Goal: Task Accomplishment & Management: Use online tool/utility

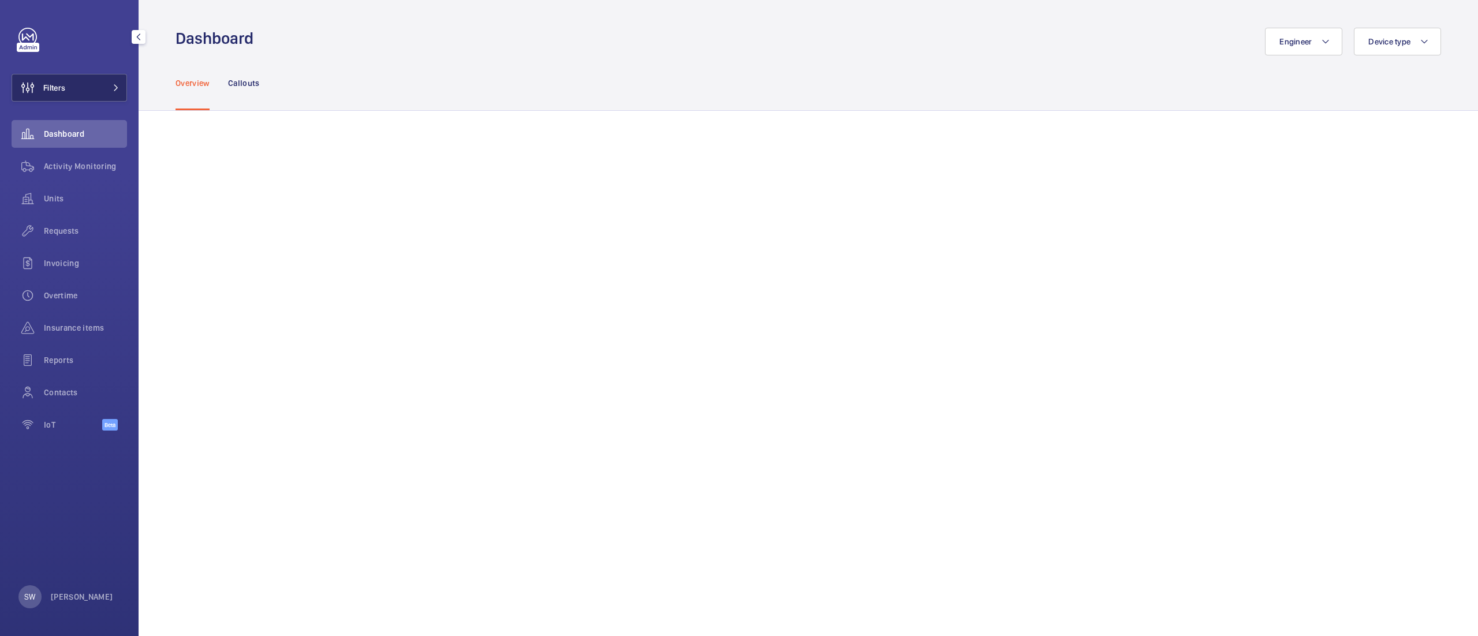
scroll to position [160, 0]
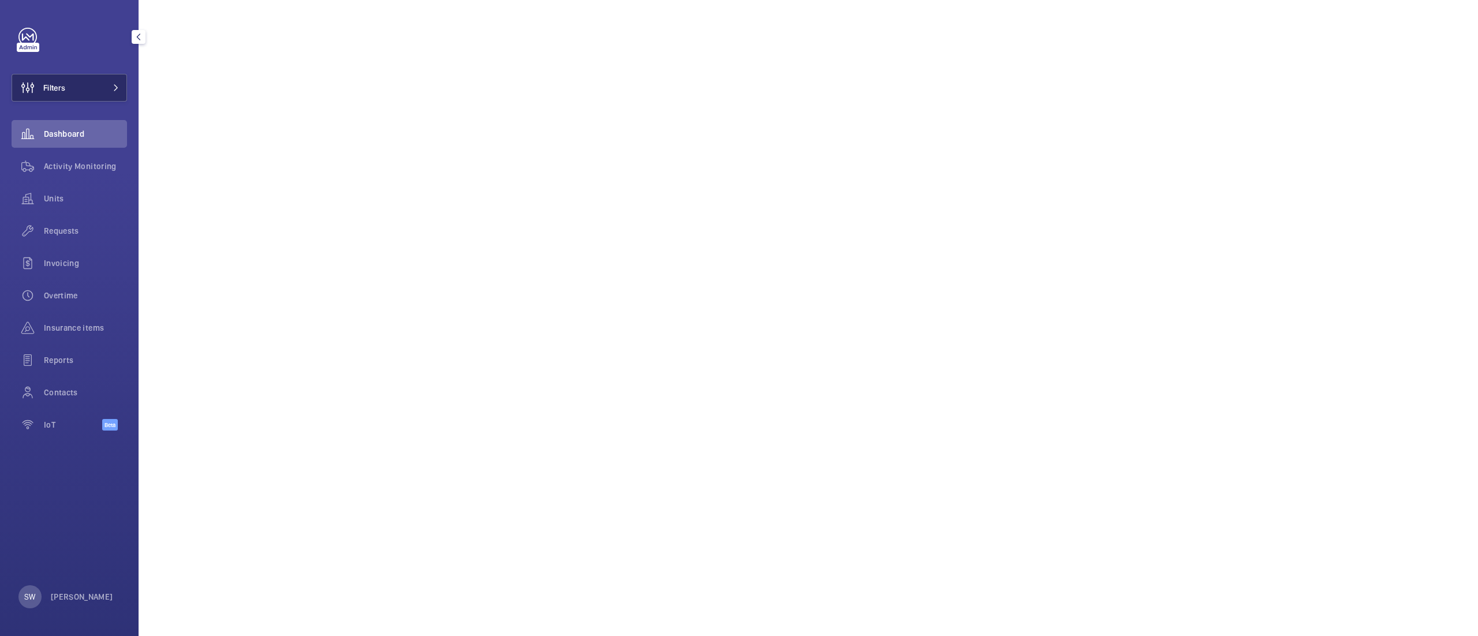
click at [98, 87] on button "Filters" at bounding box center [69, 88] width 115 height 28
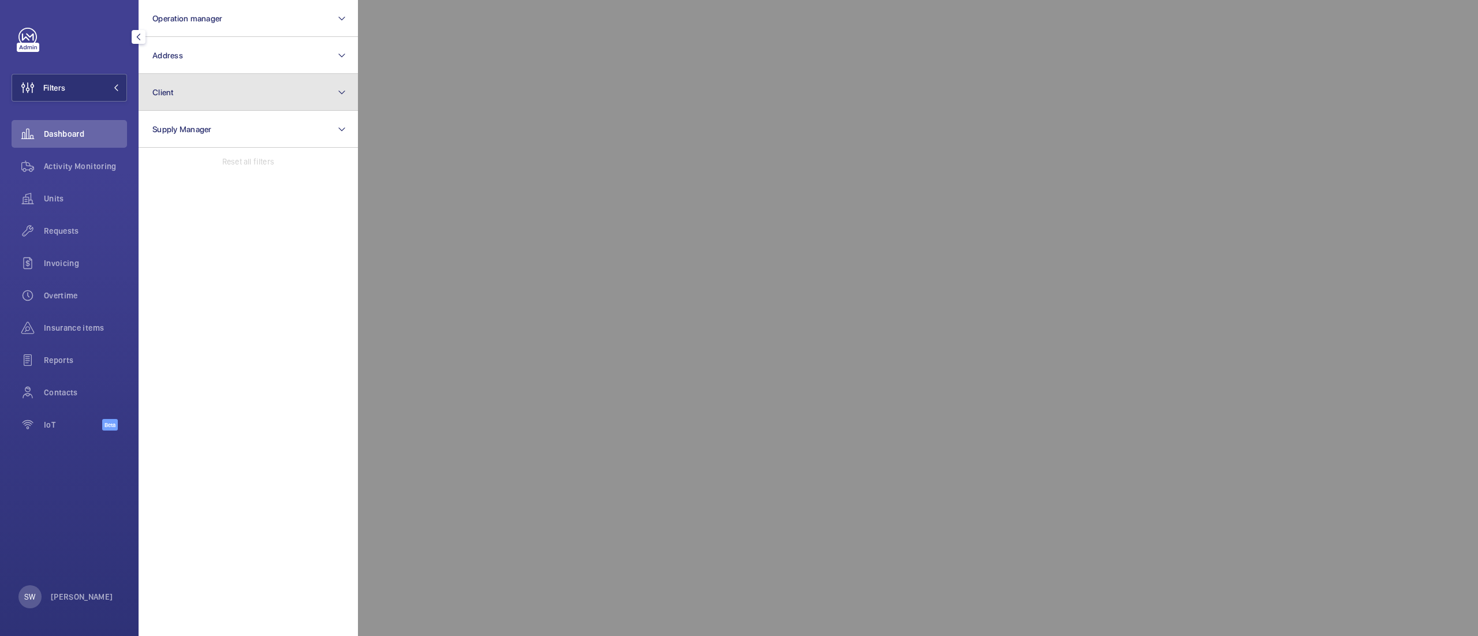
click at [197, 96] on button "Client" at bounding box center [248, 92] width 219 height 37
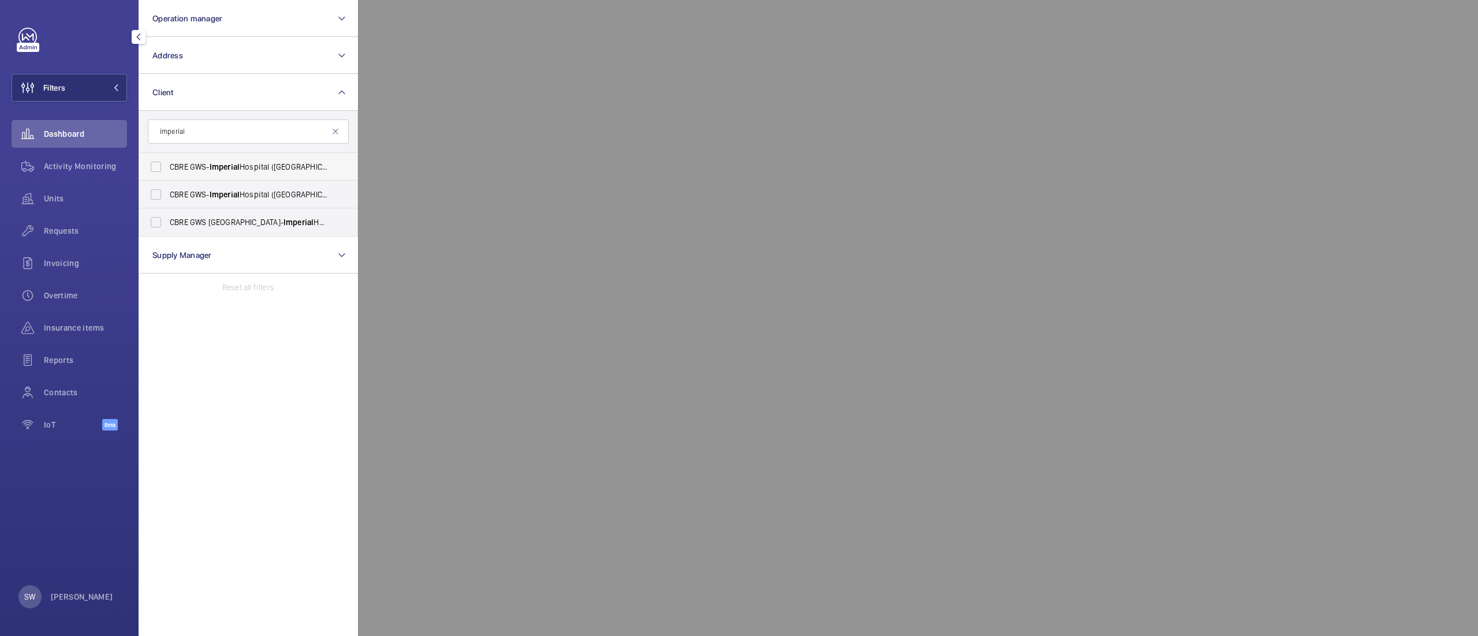
type input "imperial"
click at [207, 164] on span "CBRE GWS- [GEOGRAPHIC_DATA] ([GEOGRAPHIC_DATA])" at bounding box center [249, 167] width 159 height 12
click at [167, 164] on input "CBRE GWS- [GEOGRAPHIC_DATA] ([GEOGRAPHIC_DATA])" at bounding box center [155, 166] width 23 height 23
checkbox input "true"
click at [207, 186] on label "CBRE GWS- [GEOGRAPHIC_DATA] ([GEOGRAPHIC_DATA][PERSON_NAME])" at bounding box center [239, 195] width 201 height 28
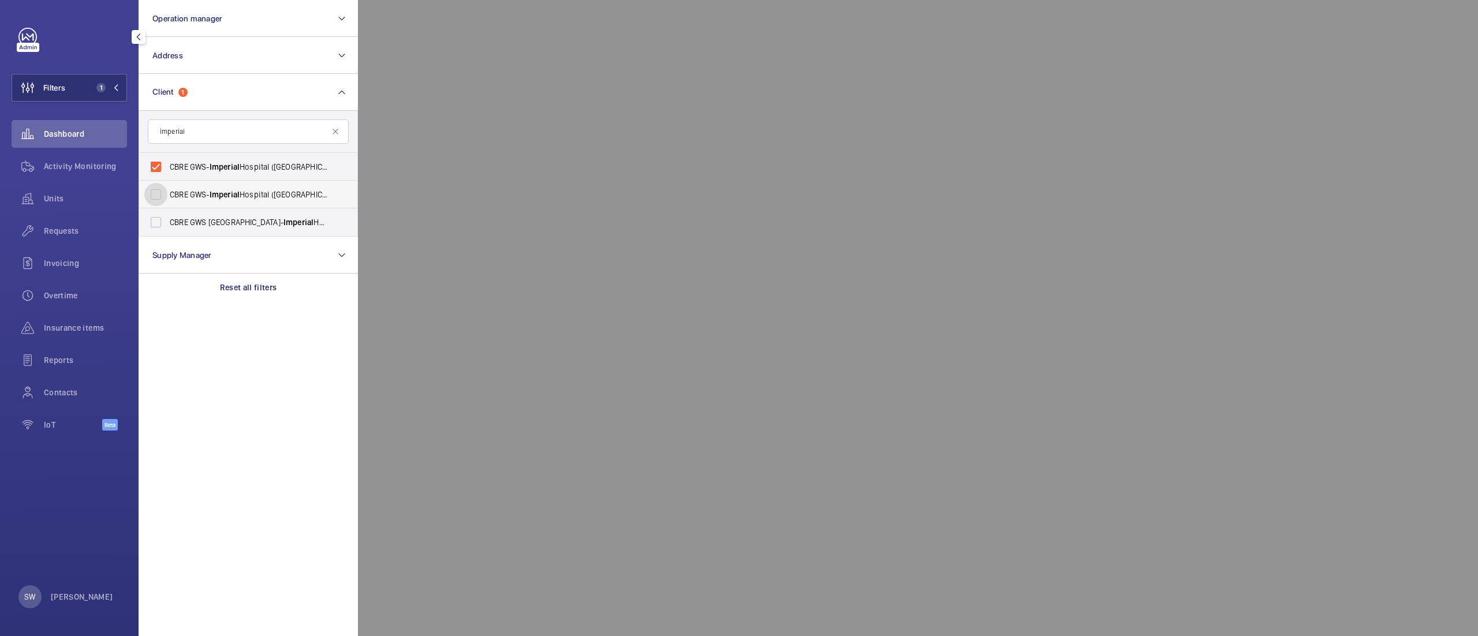
click at [167, 186] on input "CBRE GWS- [GEOGRAPHIC_DATA] ([GEOGRAPHIC_DATA][PERSON_NAME])" at bounding box center [155, 194] width 23 height 23
checkbox input "true"
click at [218, 225] on span "CBRE GWS UK- [GEOGRAPHIC_DATA] ([GEOGRAPHIC_DATA])" at bounding box center [249, 222] width 159 height 12
click at [167, 225] on input "CBRE GWS UK- [GEOGRAPHIC_DATA] ([GEOGRAPHIC_DATA])" at bounding box center [155, 222] width 23 height 23
checkbox input "true"
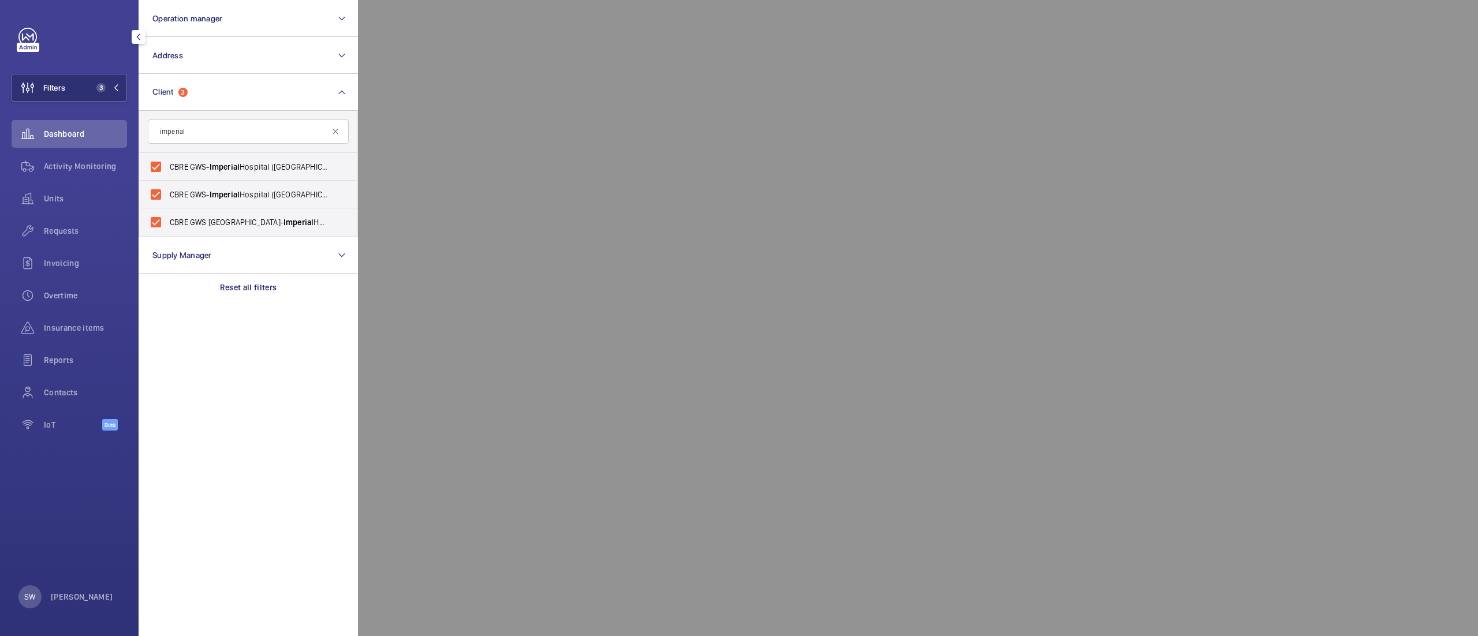
click at [660, 53] on div at bounding box center [1097, 318] width 1478 height 636
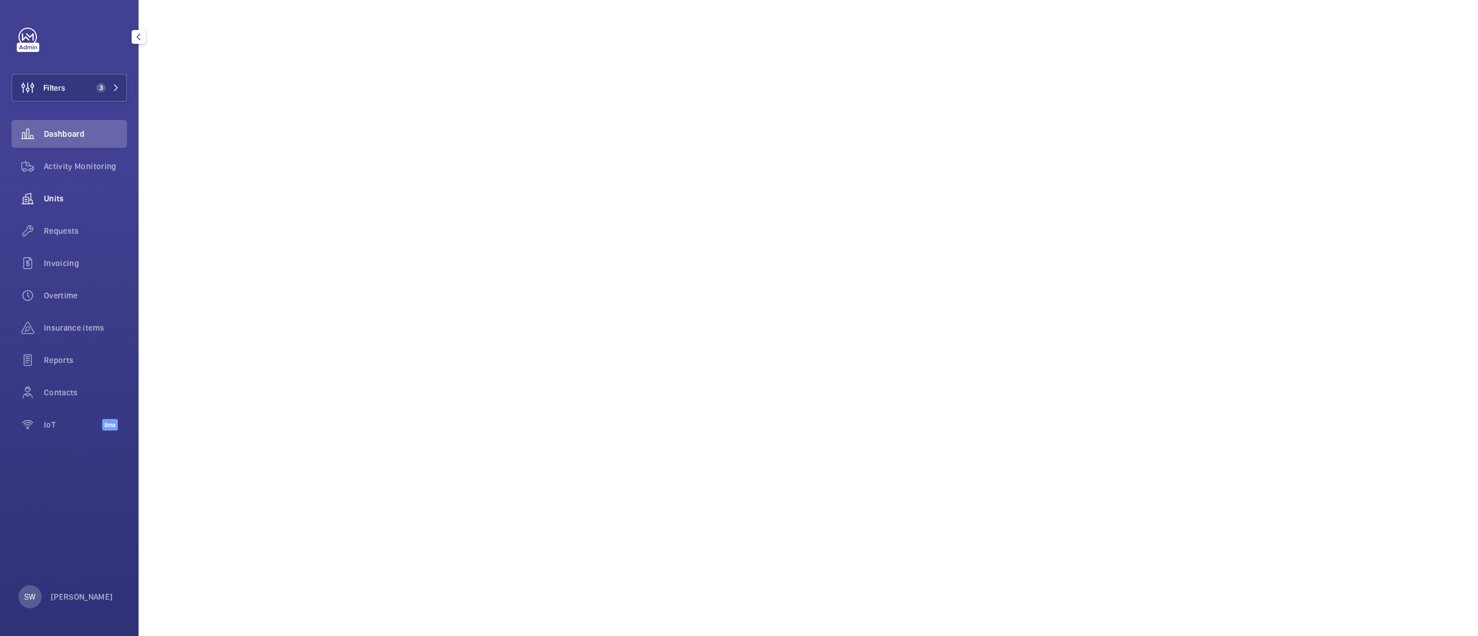
click at [32, 195] on wm-front-icon-button at bounding box center [28, 199] width 32 height 28
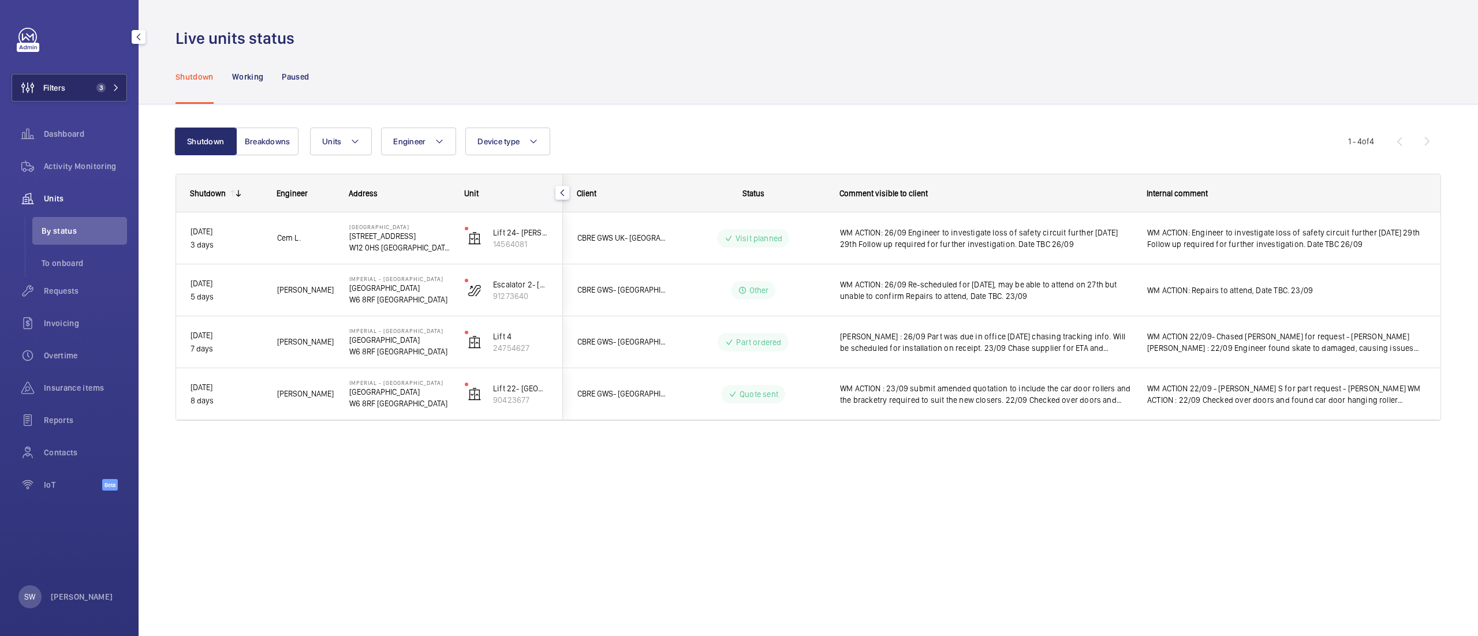
click at [57, 91] on span "Filters" at bounding box center [54, 88] width 22 height 12
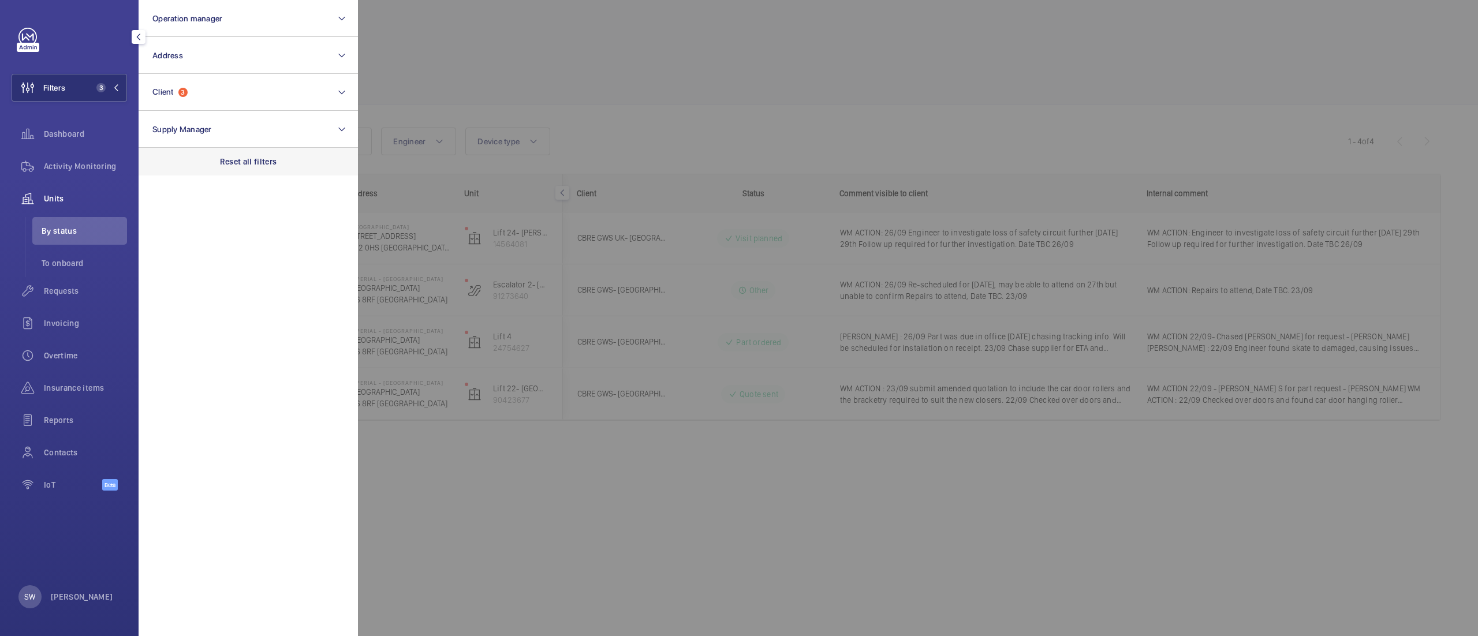
click at [277, 158] on div "Reset all filters" at bounding box center [248, 162] width 219 height 28
click at [206, 92] on button "Client" at bounding box center [248, 92] width 219 height 37
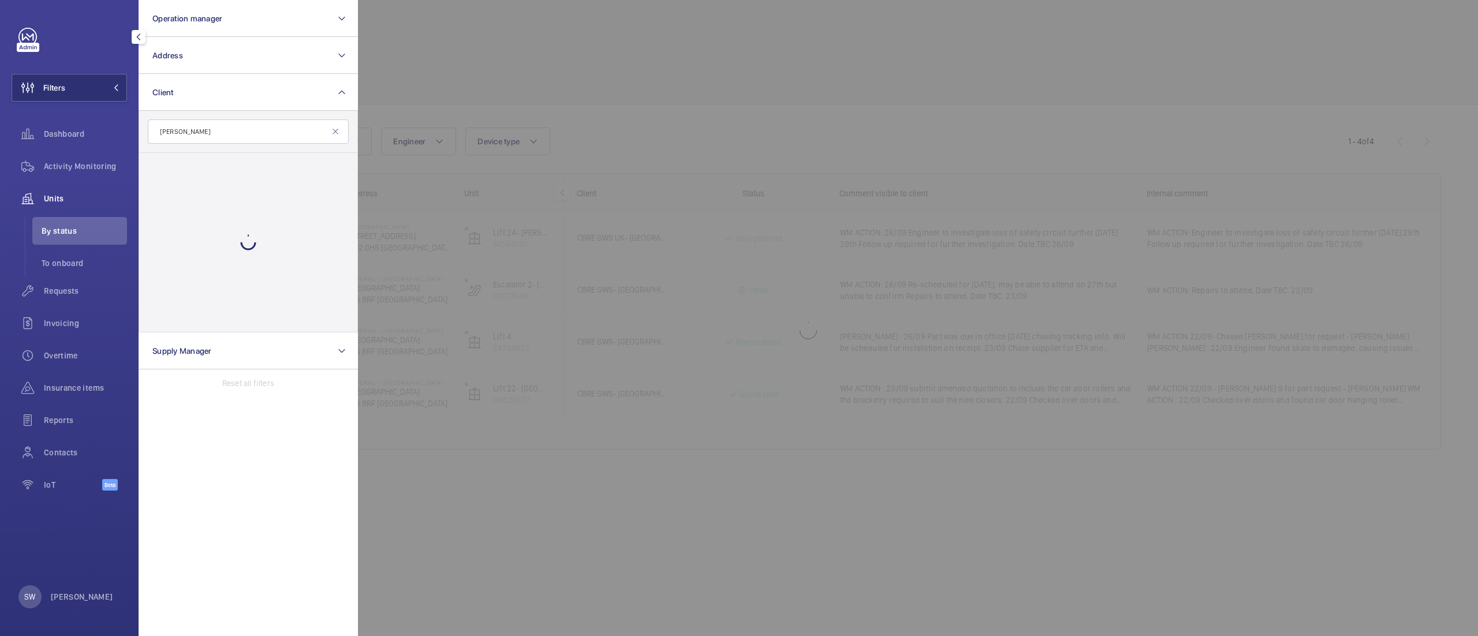
type input "[PERSON_NAME]"
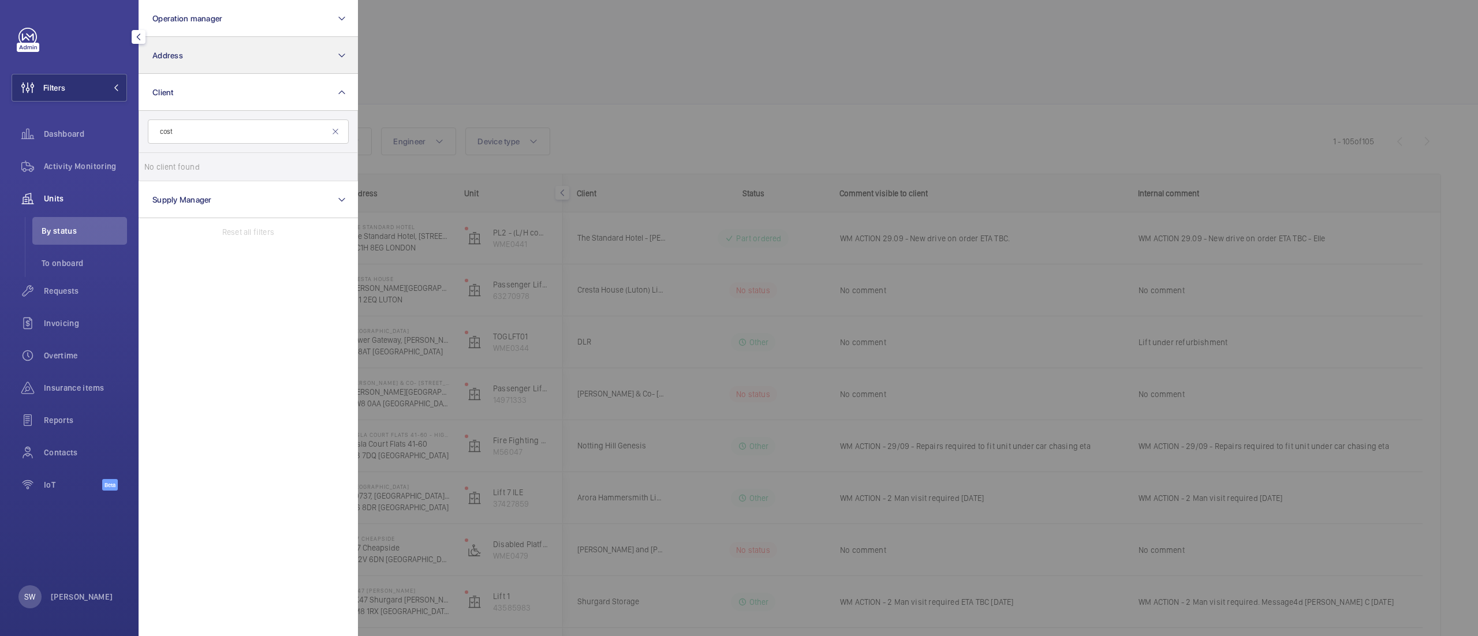
type input "cost"
click at [249, 54] on button "Address" at bounding box center [248, 55] width 219 height 37
click at [236, 167] on label "Costermonger Building - [STREET_ADDRESS]" at bounding box center [239, 158] width 201 height 28
click at [167, 167] on input "Costermonger Building - [STREET_ADDRESS]" at bounding box center [155, 157] width 23 height 23
checkbox input "true"
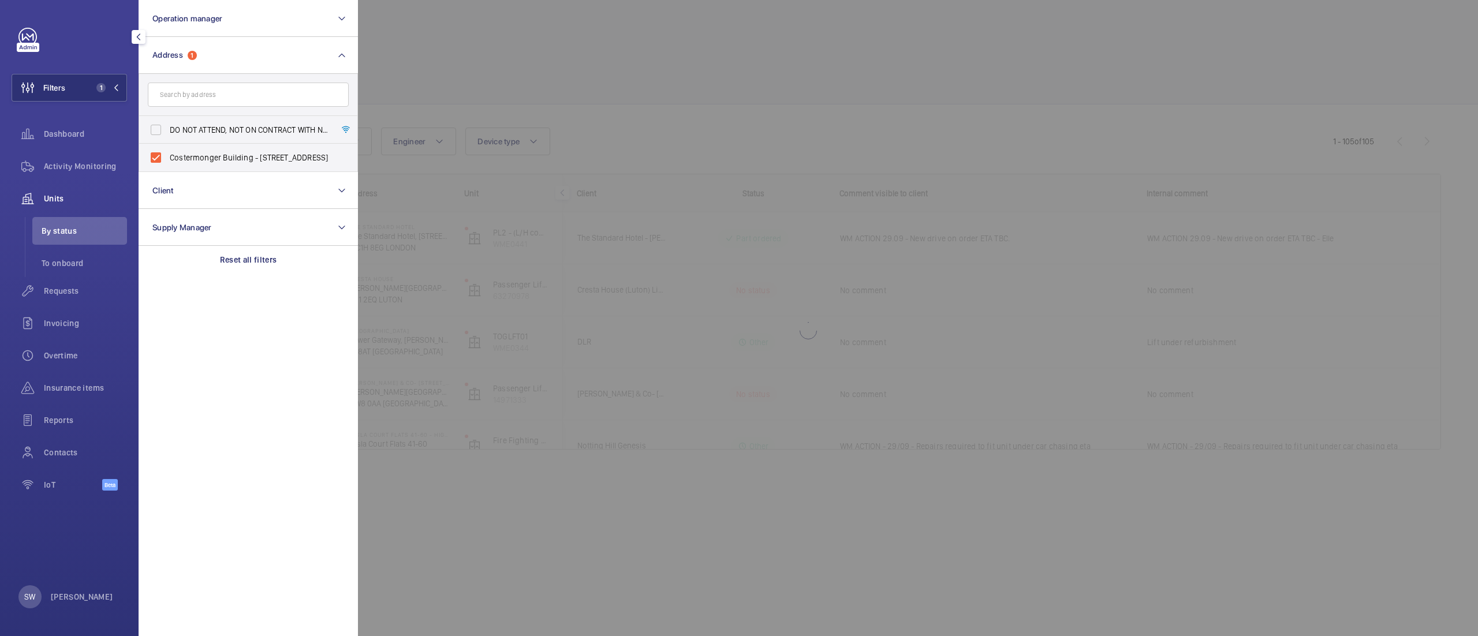
click at [621, 97] on div at bounding box center [1097, 318] width 1478 height 636
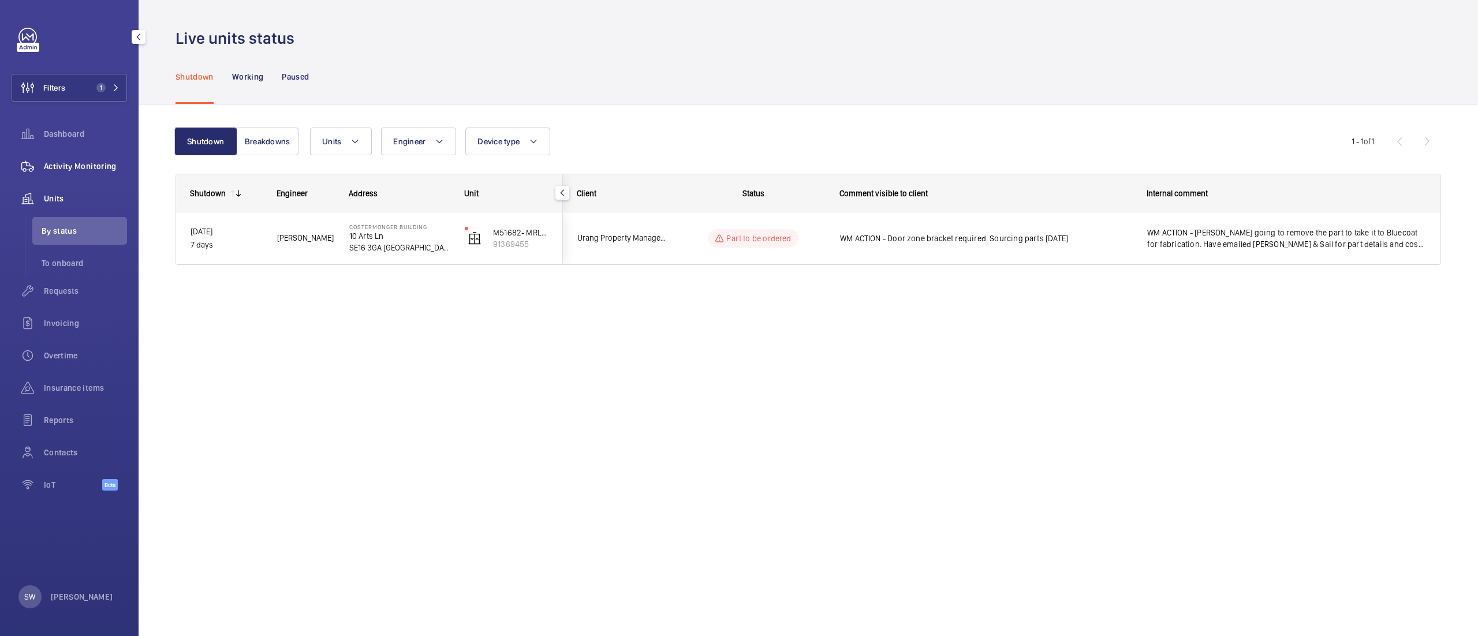
click at [65, 177] on div "Activity Monitoring" at bounding box center [69, 166] width 115 height 28
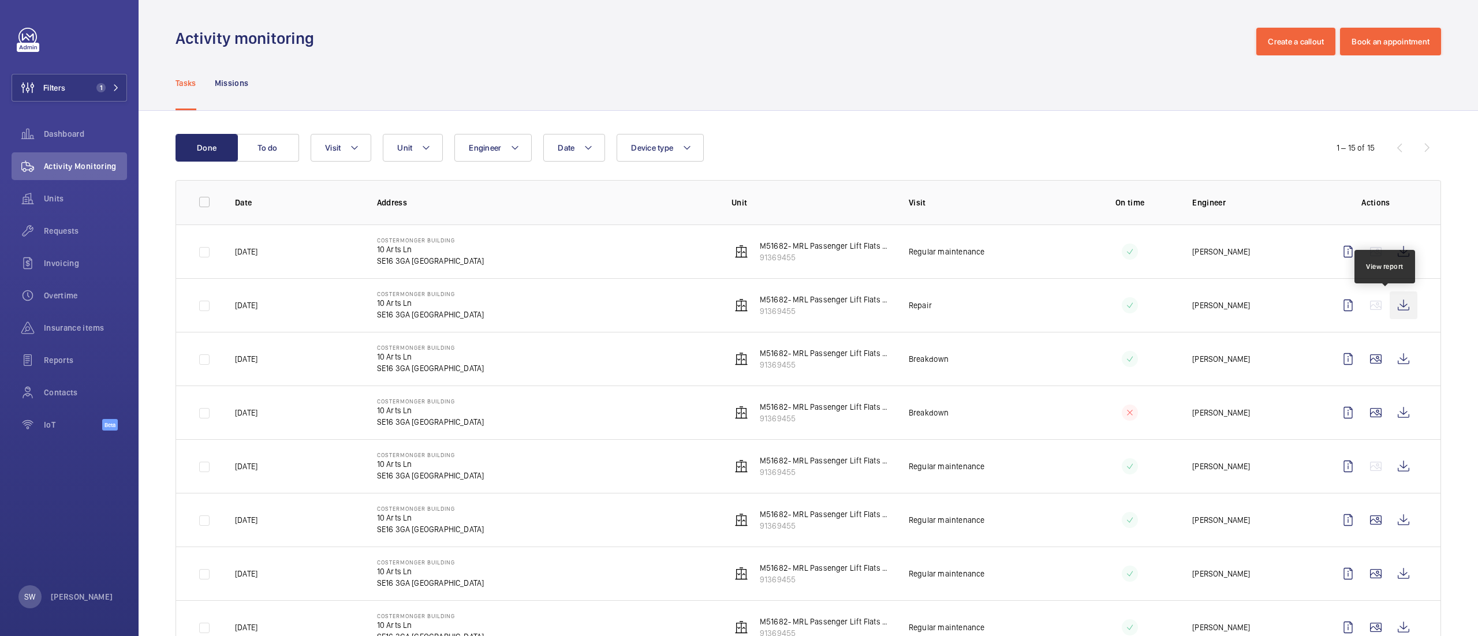
click at [1390, 308] on wm-front-icon-button at bounding box center [1404, 306] width 28 height 28
click at [100, 83] on button "Filters 1" at bounding box center [69, 88] width 115 height 28
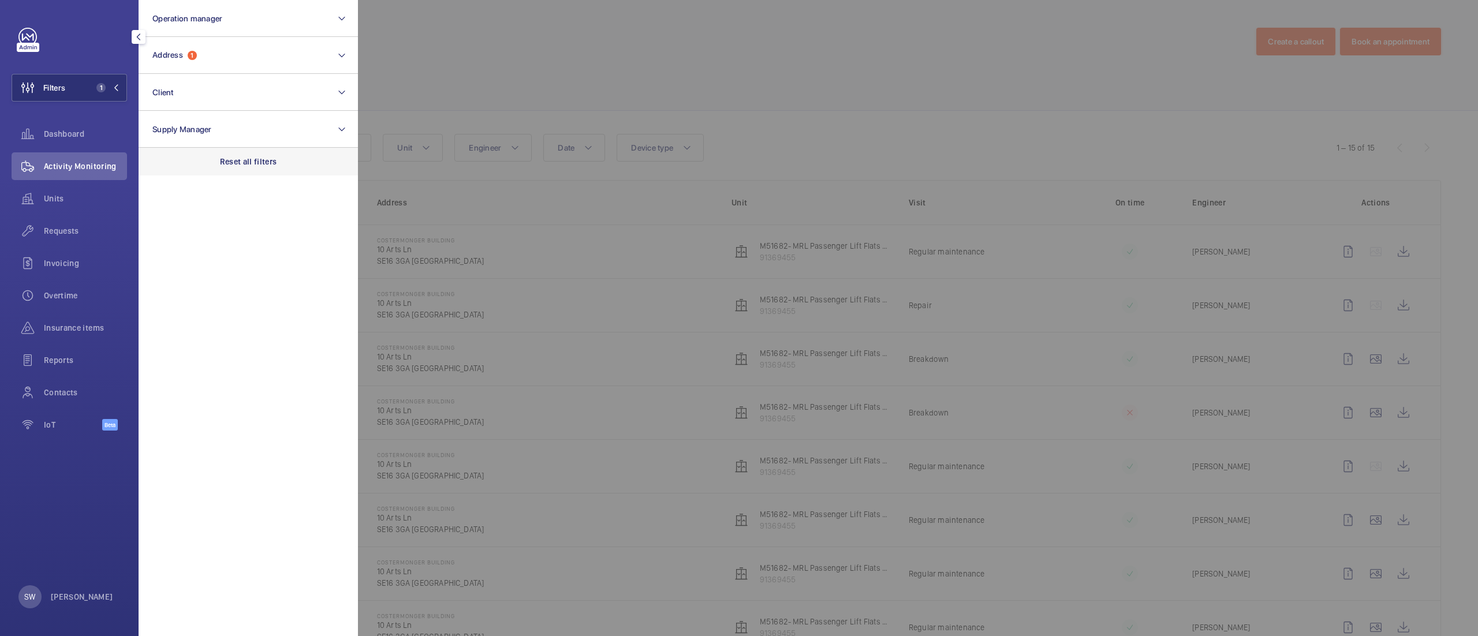
click at [308, 164] on div "Reset all filters" at bounding box center [248, 162] width 219 height 28
drag, startPoint x: 274, startPoint y: 97, endPoint x: 277, endPoint y: 104, distance: 7.7
click at [275, 97] on button "Client" at bounding box center [248, 92] width 219 height 37
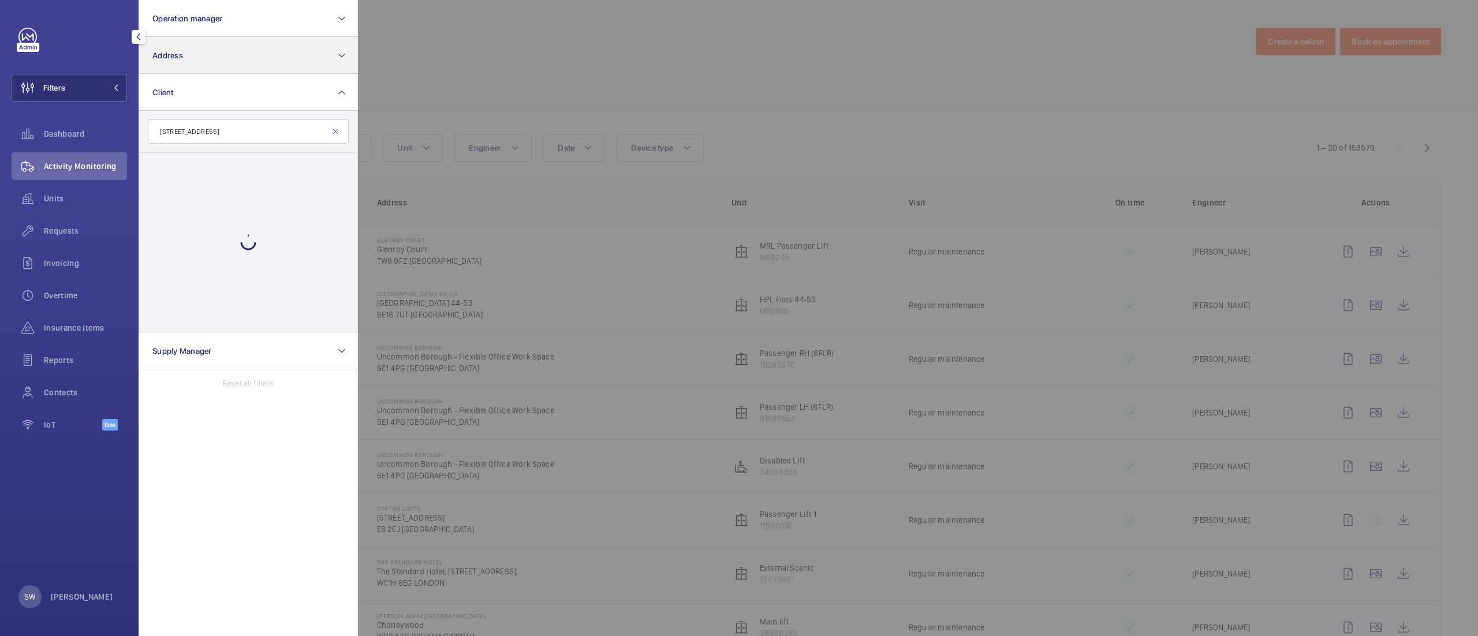
type input "[STREET_ADDRESS]"
click at [182, 59] on button "Address" at bounding box center [248, 55] width 219 height 37
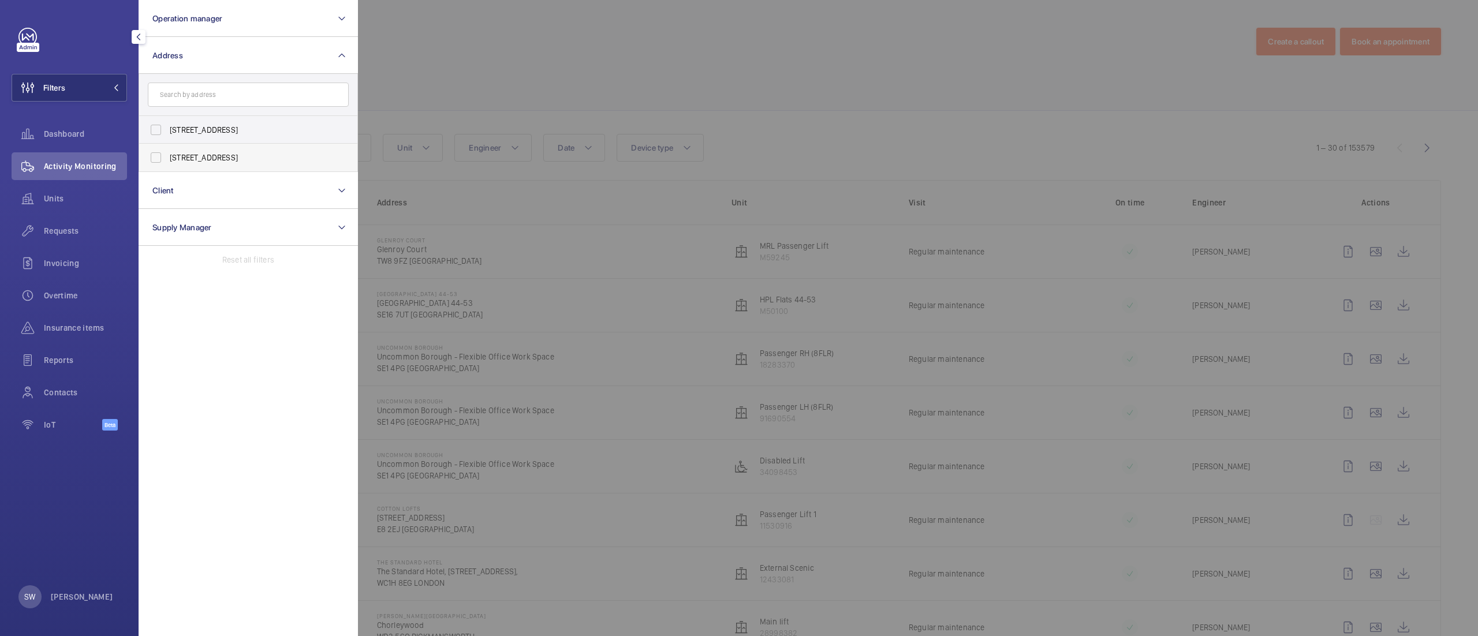
click at [236, 161] on span "[STREET_ADDRESS]" at bounding box center [249, 158] width 159 height 12
click at [167, 161] on input "[STREET_ADDRESS]" at bounding box center [155, 157] width 23 height 23
checkbox input "true"
click at [234, 132] on span "[STREET_ADDRESS]" at bounding box center [249, 130] width 159 height 12
click at [167, 132] on input "[STREET_ADDRESS]" at bounding box center [155, 129] width 23 height 23
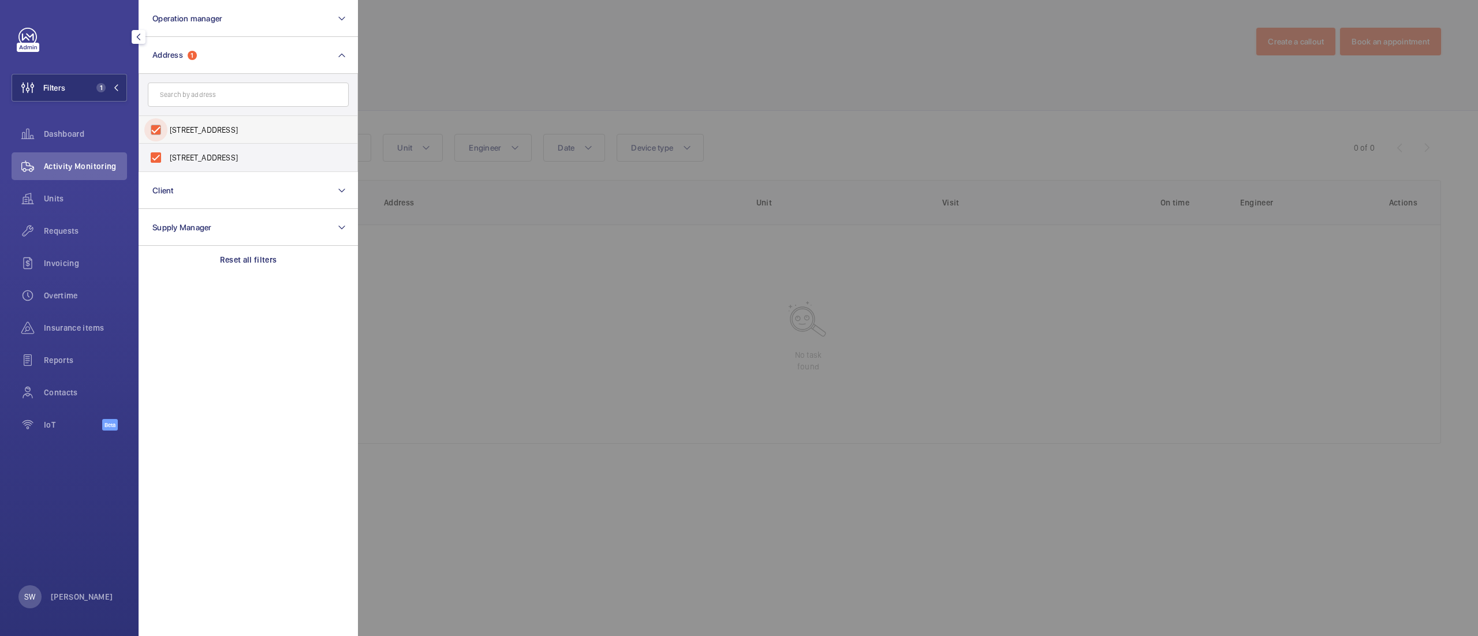
checkbox input "true"
click at [636, 67] on div at bounding box center [1097, 318] width 1478 height 636
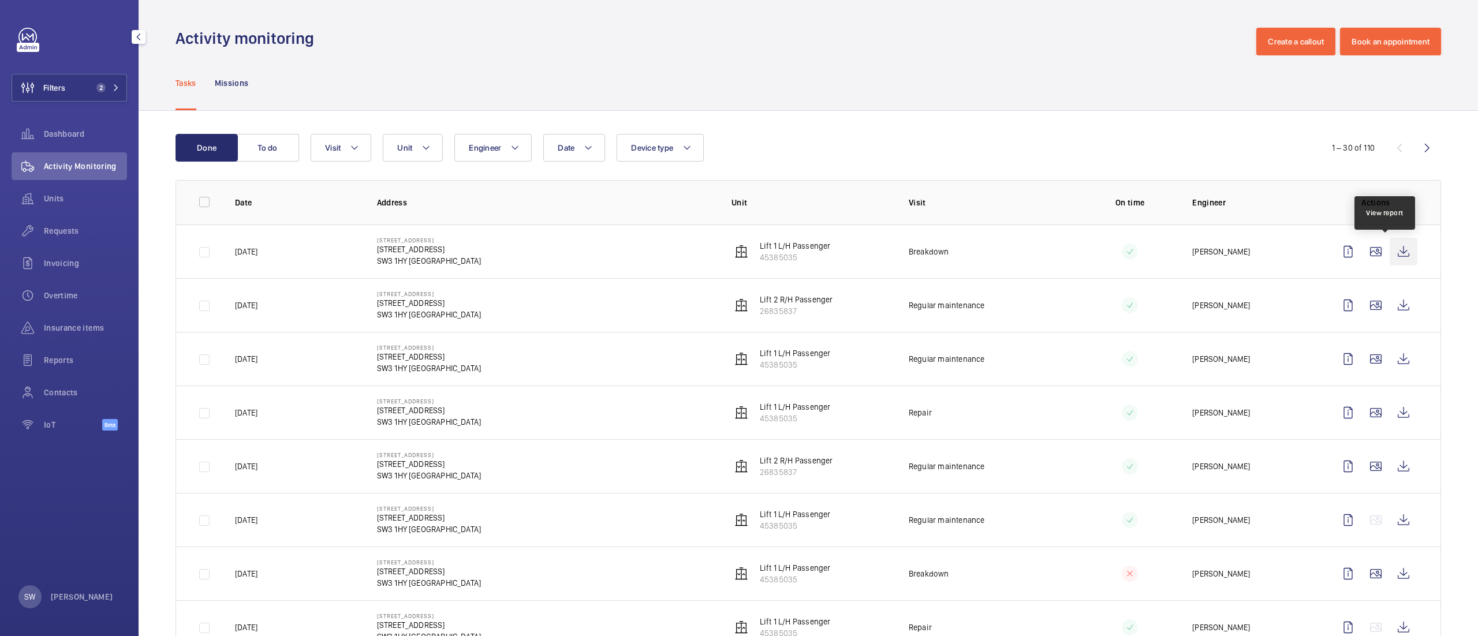
click at [1396, 248] on wm-front-icon-button at bounding box center [1404, 252] width 28 height 28
click at [70, 230] on span "Requests" at bounding box center [85, 231] width 83 height 12
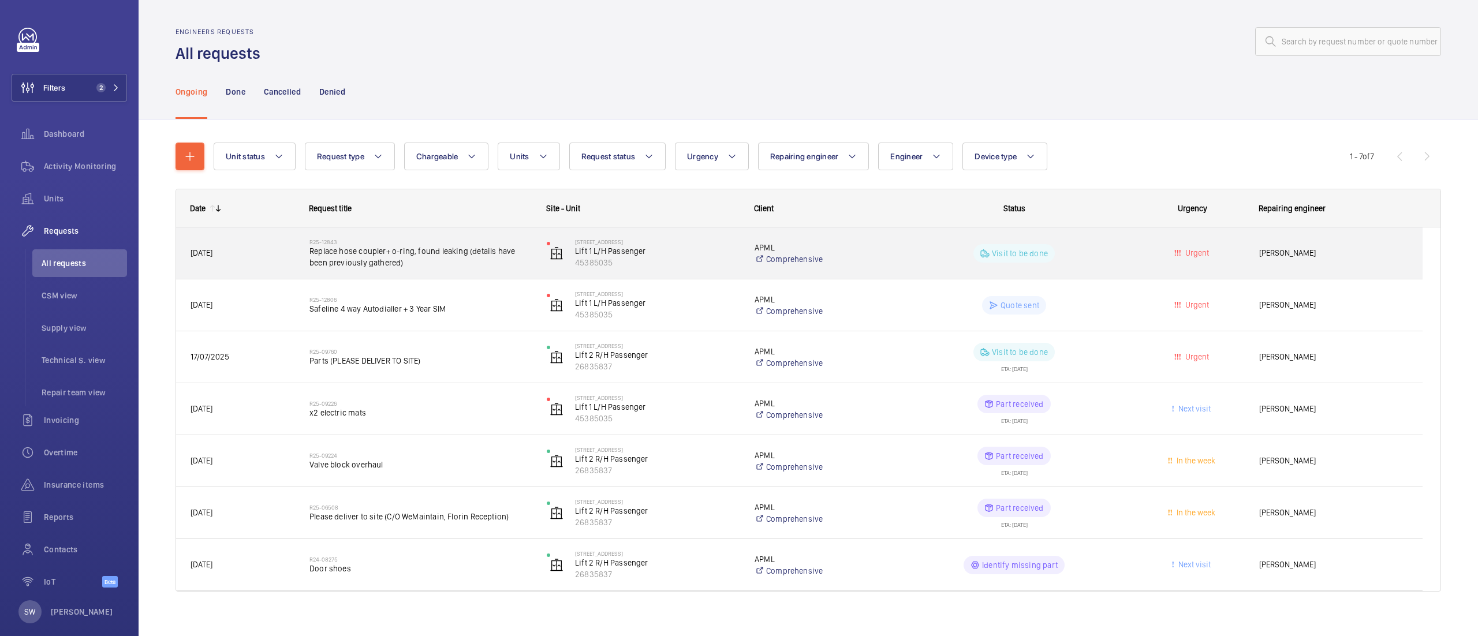
click at [416, 257] on span "Replace hose coupler+ o-ring, found leaking (details have been previously gathe…" at bounding box center [420, 256] width 222 height 23
